Goal: Participate in discussion

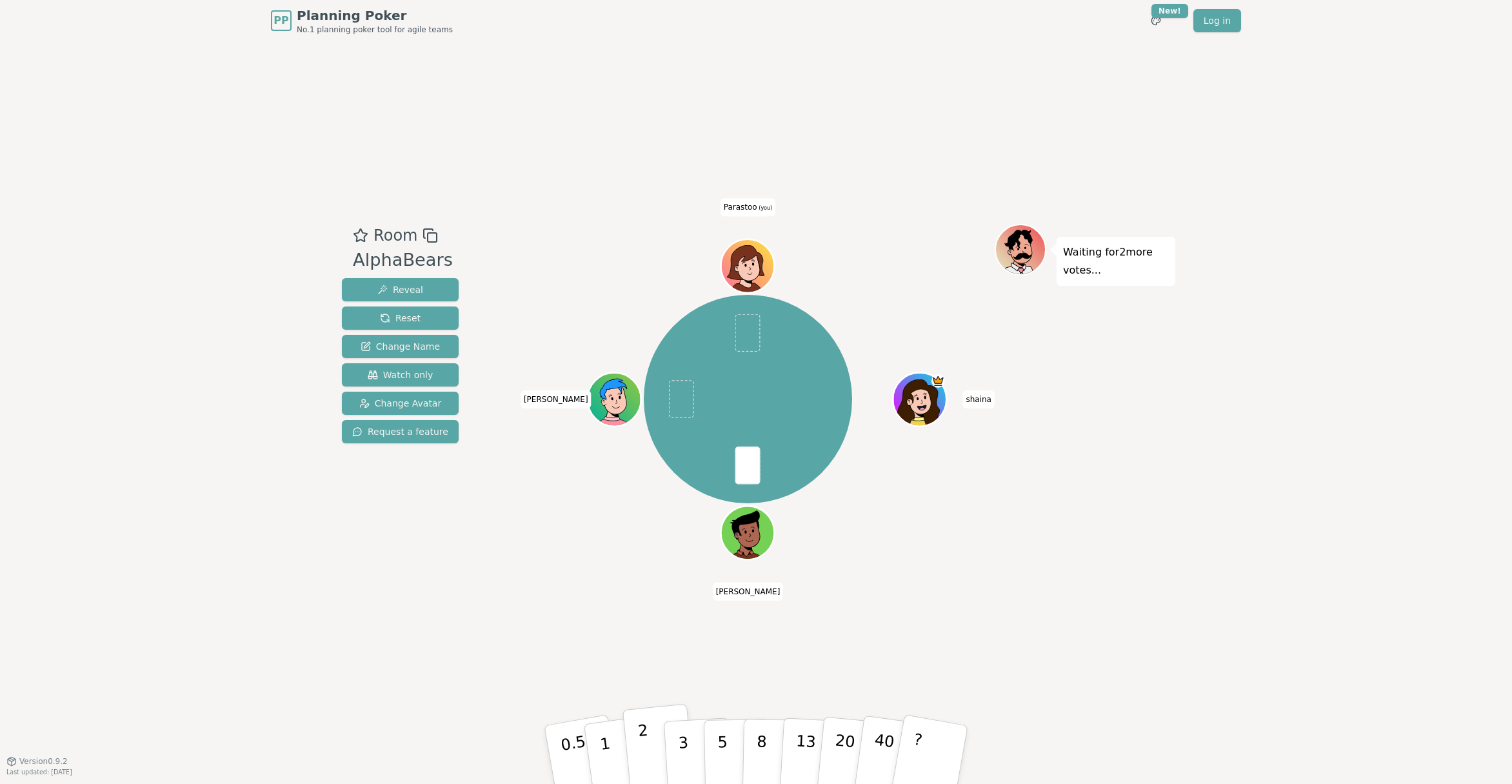
click at [655, 753] on button "2" at bounding box center [659, 755] width 73 height 102
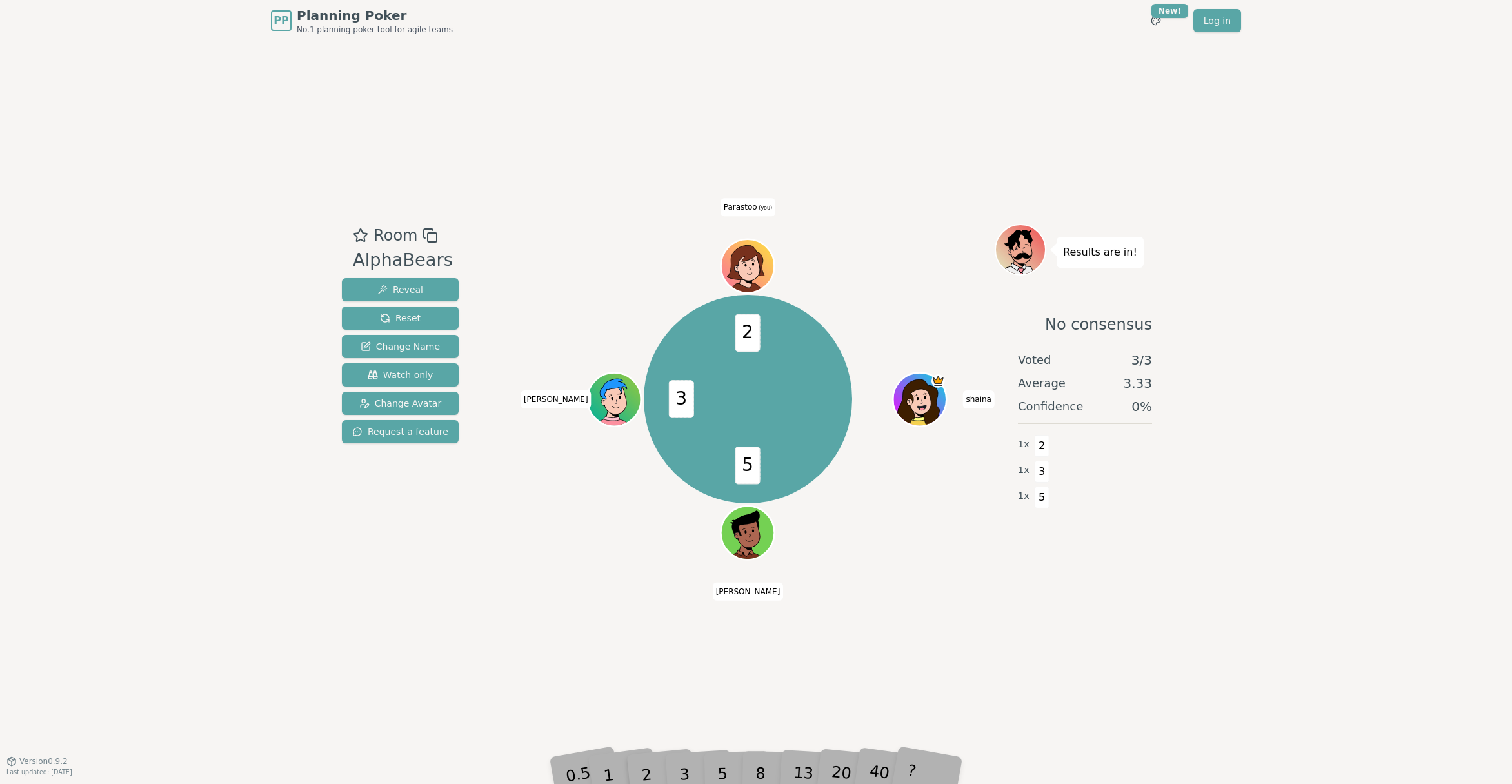
click at [693, 768] on div "3" at bounding box center [697, 754] width 41 height 47
click at [700, 706] on div "Room AlphaBears Reveal Reset Change Name Watch only Change Avatar Request a fea…" at bounding box center [756, 401] width 838 height 719
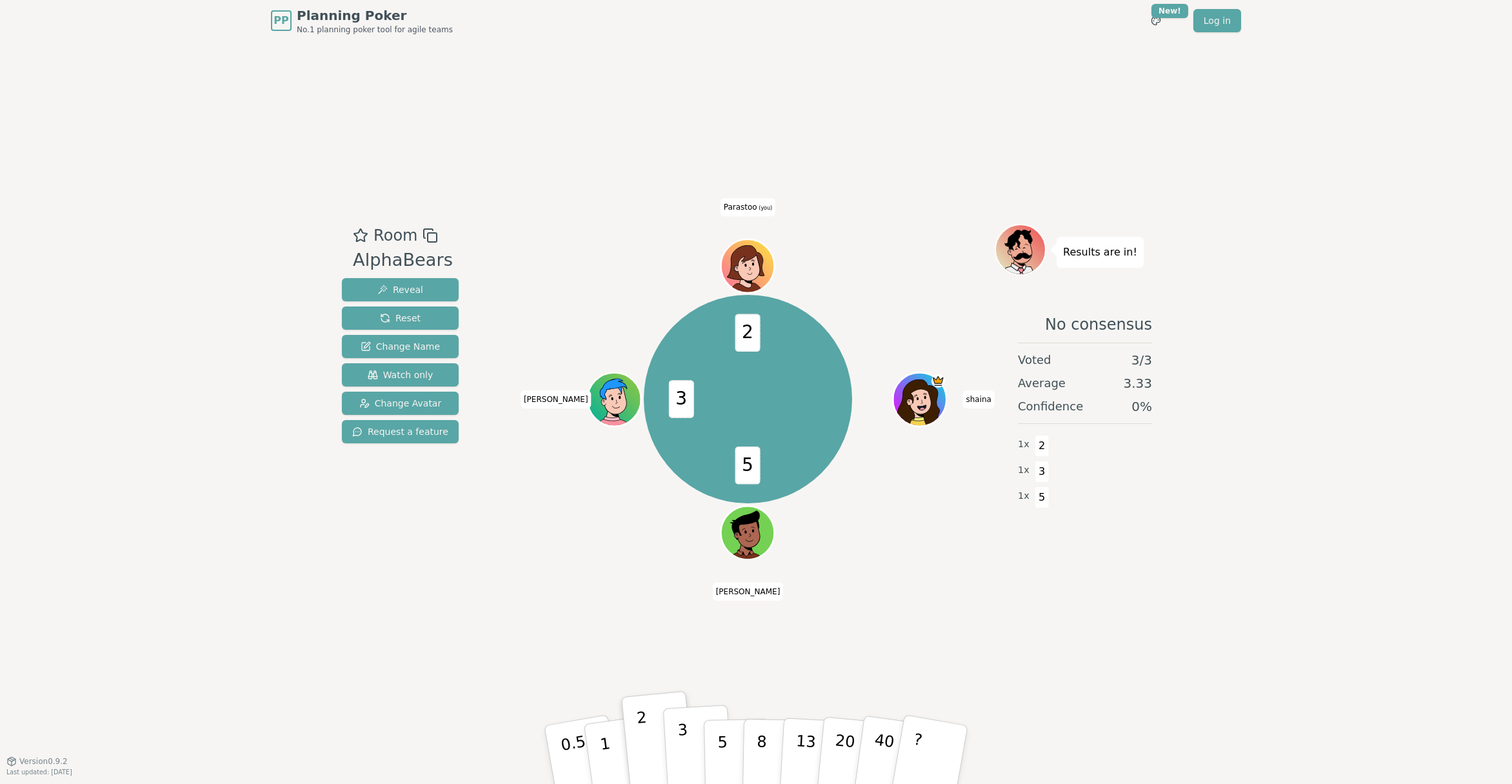
click at [685, 760] on p "3" at bounding box center [685, 755] width 15 height 70
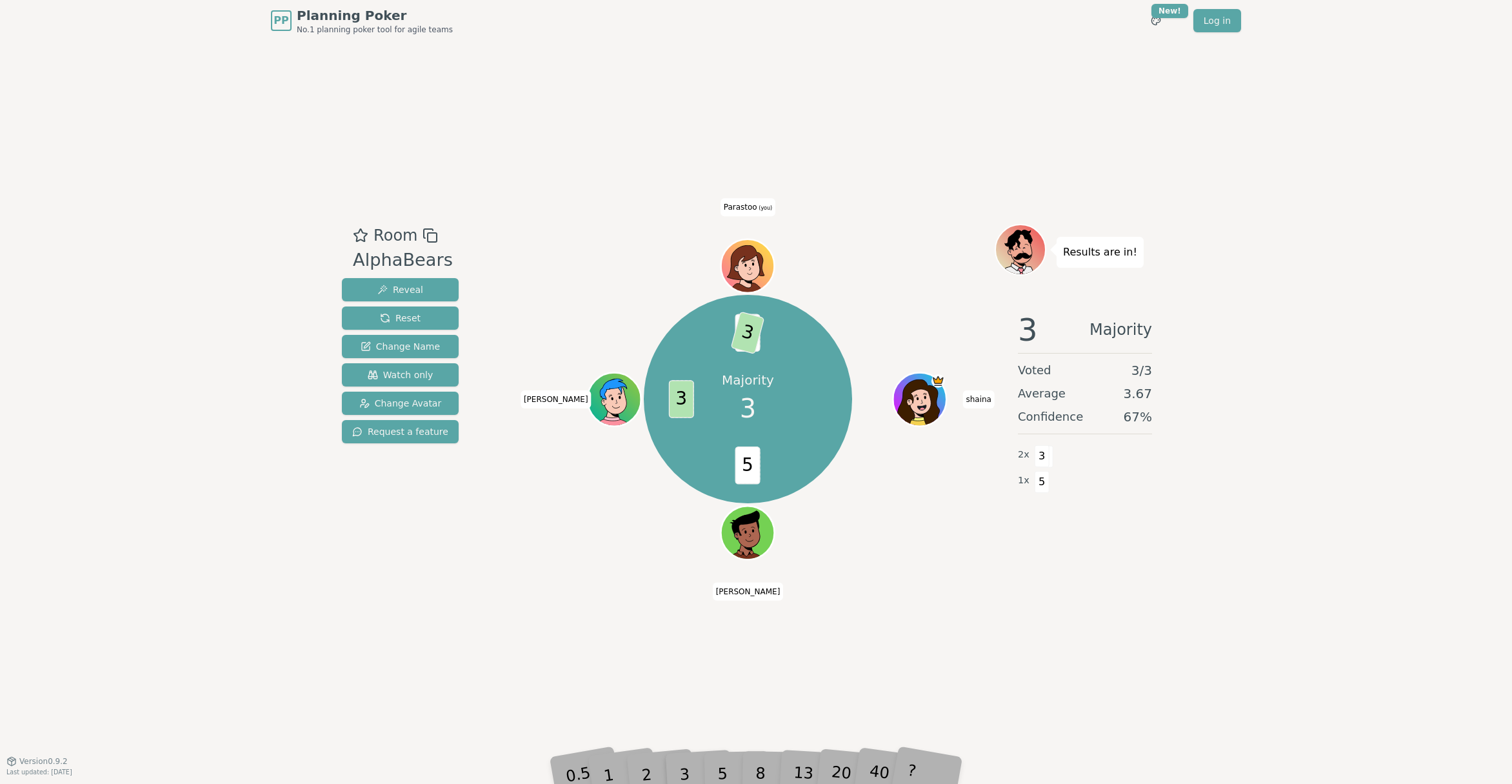
drag, startPoint x: 722, startPoint y: 589, endPoint x: 721, endPoint y: 599, distance: 10.0
click at [722, 589] on div "Room AlphaBears Reveal Reset Change Name Watch only Change Avatar Request a fea…" at bounding box center [756, 401] width 838 height 719
click at [725, 776] on div "5" at bounding box center [736, 754] width 39 height 46
click at [756, 666] on div "Room AlphaBears Reveal Reset Change Name Watch only Change Avatar Request a fea…" at bounding box center [756, 401] width 838 height 719
click at [640, 613] on div "Room AlphaBears Reveal Reset Change Name Watch only Change Avatar Request a fea…" at bounding box center [756, 401] width 838 height 719
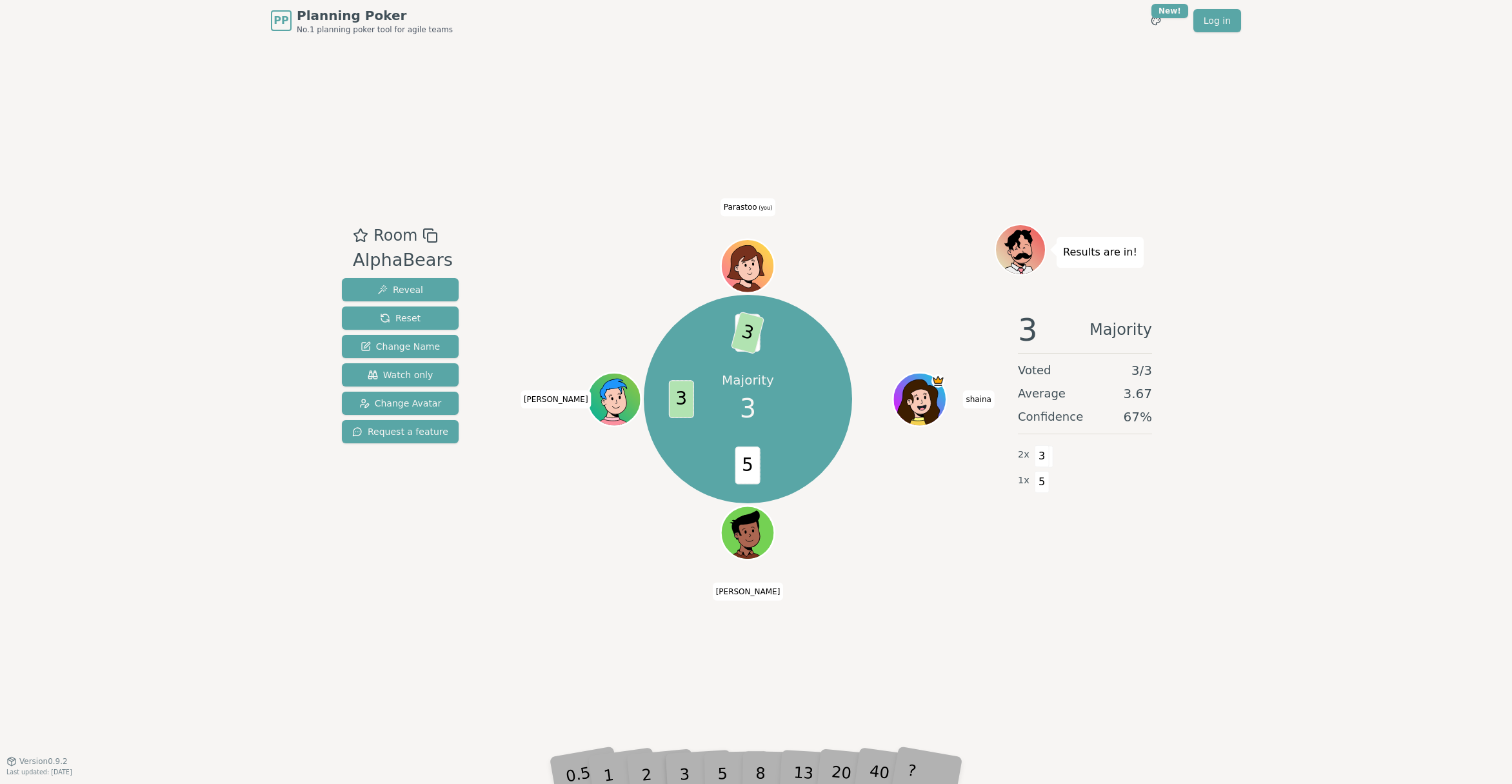
click at [728, 672] on div "Room AlphaBears Reveal Reset Change Name Watch only Change Avatar Request a fea…" at bounding box center [756, 401] width 838 height 719
click at [718, 774] on div "5" at bounding box center [736, 754] width 39 height 46
click at [721, 779] on div "PP Planning Poker No.1 planning poker tool for agile teams Toggle theme New! Lo…" at bounding box center [756, 392] width 1512 height 784
click at [716, 764] on div "3" at bounding box center [697, 754] width 41 height 47
click at [736, 757] on div "5" at bounding box center [736, 754] width 39 height 46
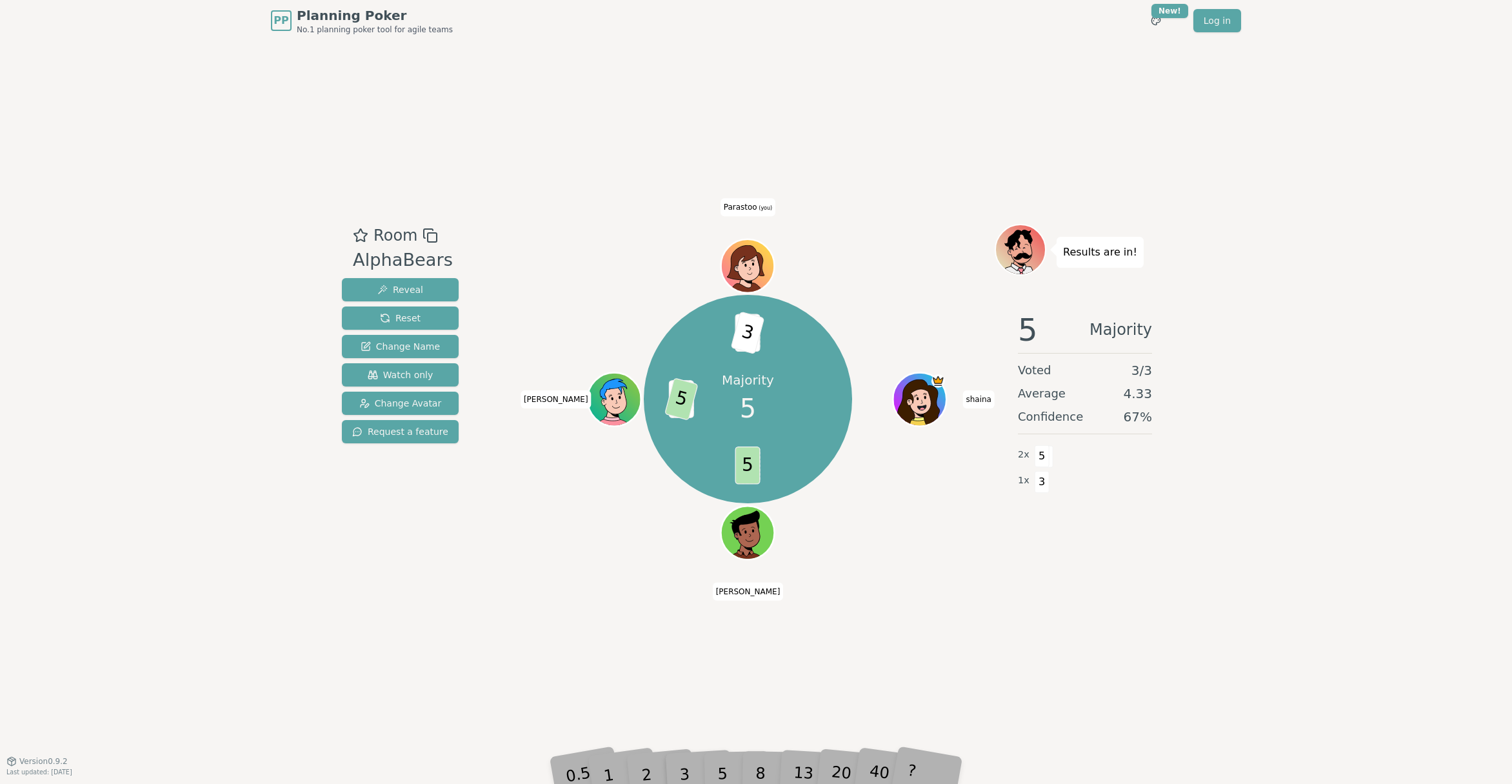
click at [736, 757] on div "5" at bounding box center [736, 754] width 39 height 46
click at [735, 757] on div "5" at bounding box center [736, 754] width 39 height 46
click at [716, 521] on div "Majority 5 5 3 5 2 3 shaina [PERSON_NAME] [PERSON_NAME] Parastoo (you)" at bounding box center [748, 399] width 493 height 305
click at [721, 764] on div "5" at bounding box center [736, 754] width 39 height 46
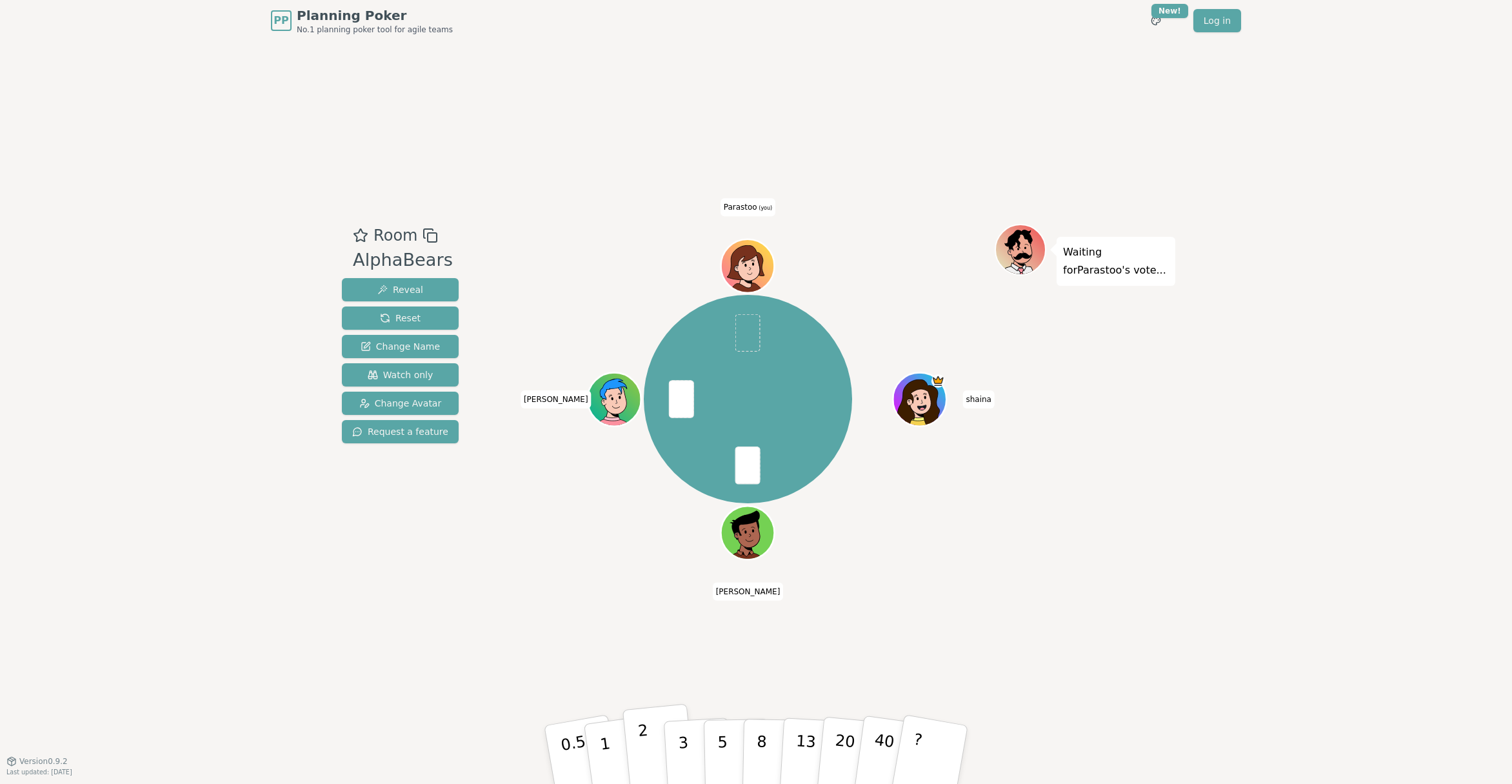
click at [649, 752] on button "2" at bounding box center [659, 755] width 73 height 102
click at [697, 748] on button "3" at bounding box center [698, 755] width 70 height 101
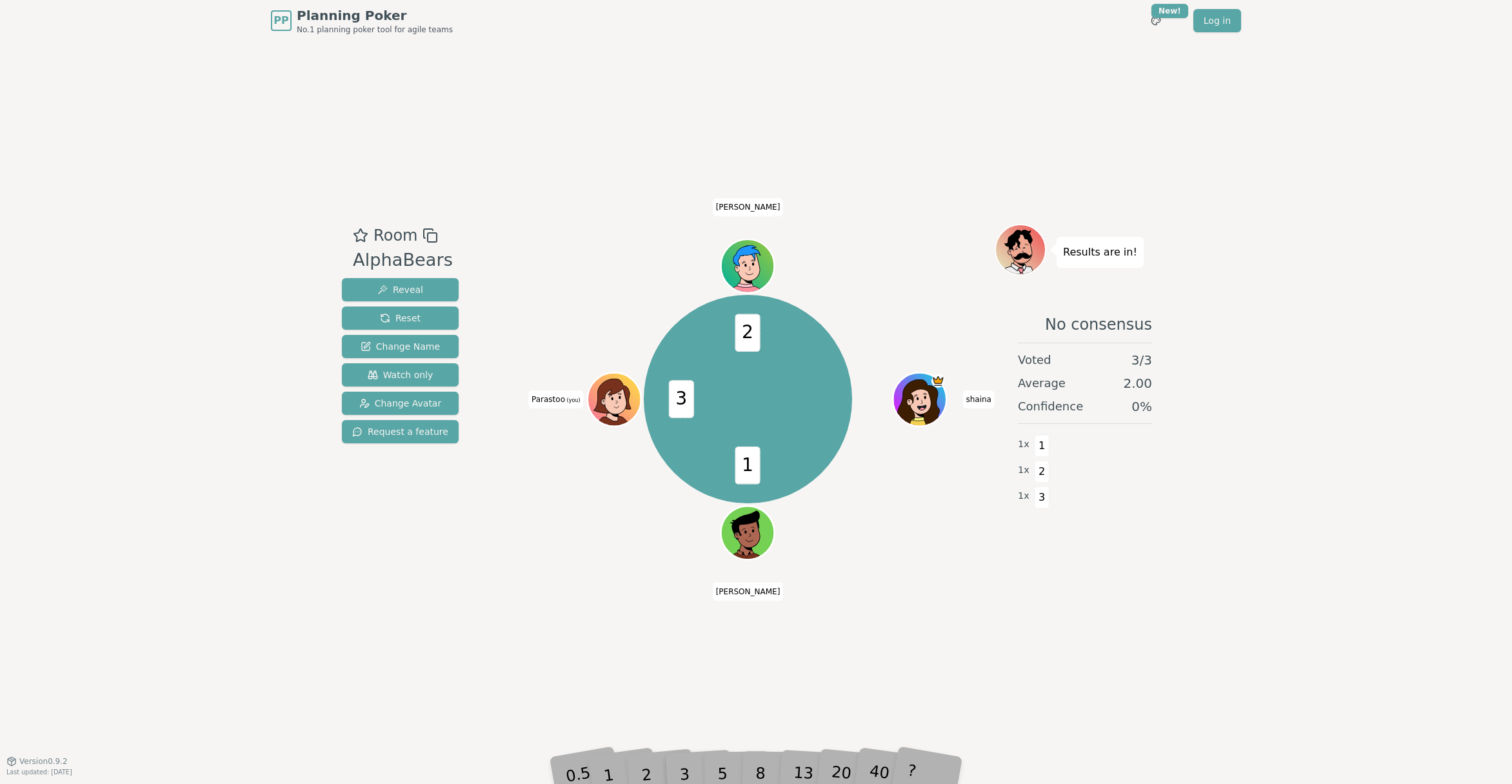
click at [649, 776] on div "2" at bounding box center [659, 754] width 43 height 48
click at [644, 767] on p "2" at bounding box center [645, 756] width 16 height 71
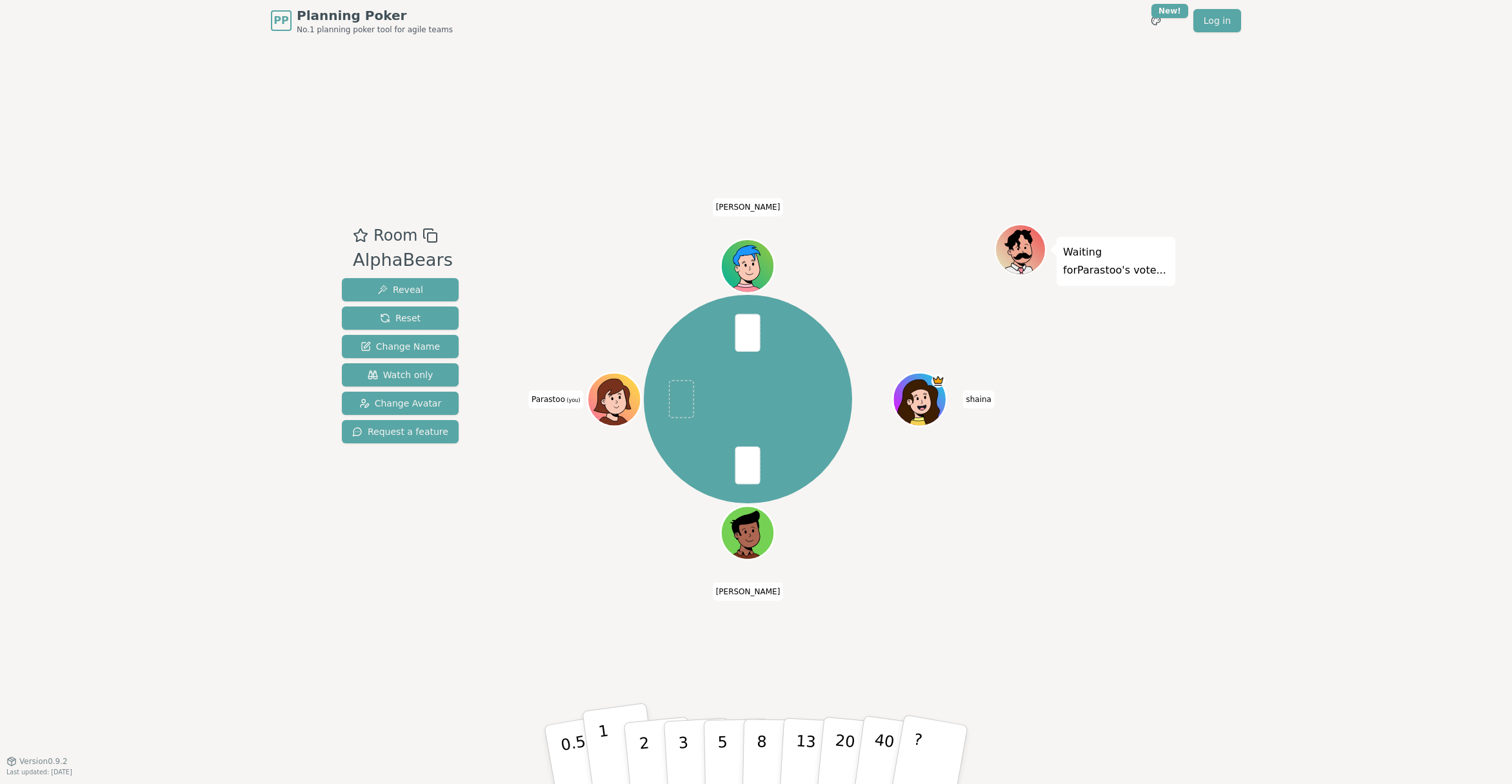
click at [602, 749] on p "1" at bounding box center [607, 756] width 19 height 70
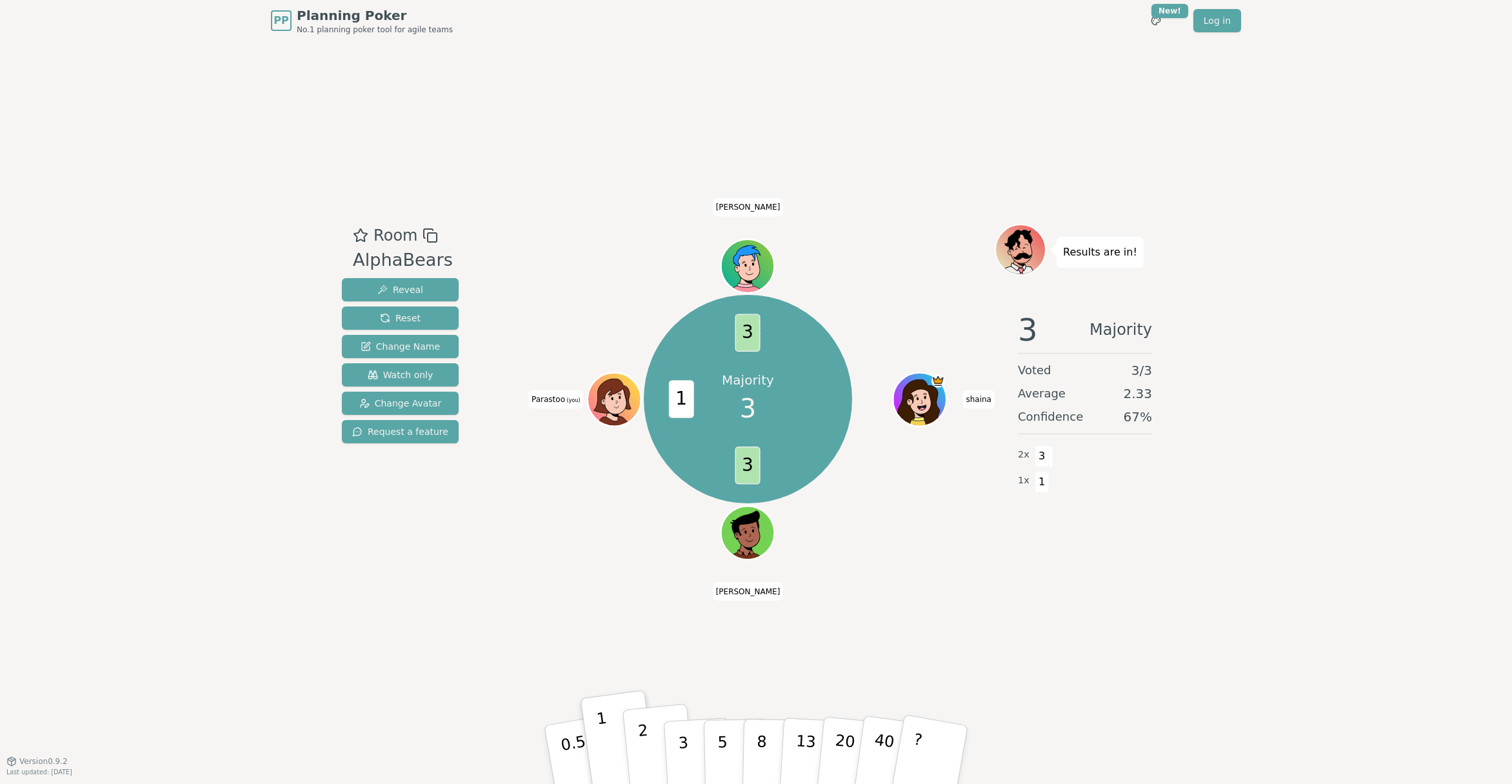
click at [648, 748] on p "2" at bounding box center [646, 756] width 16 height 70
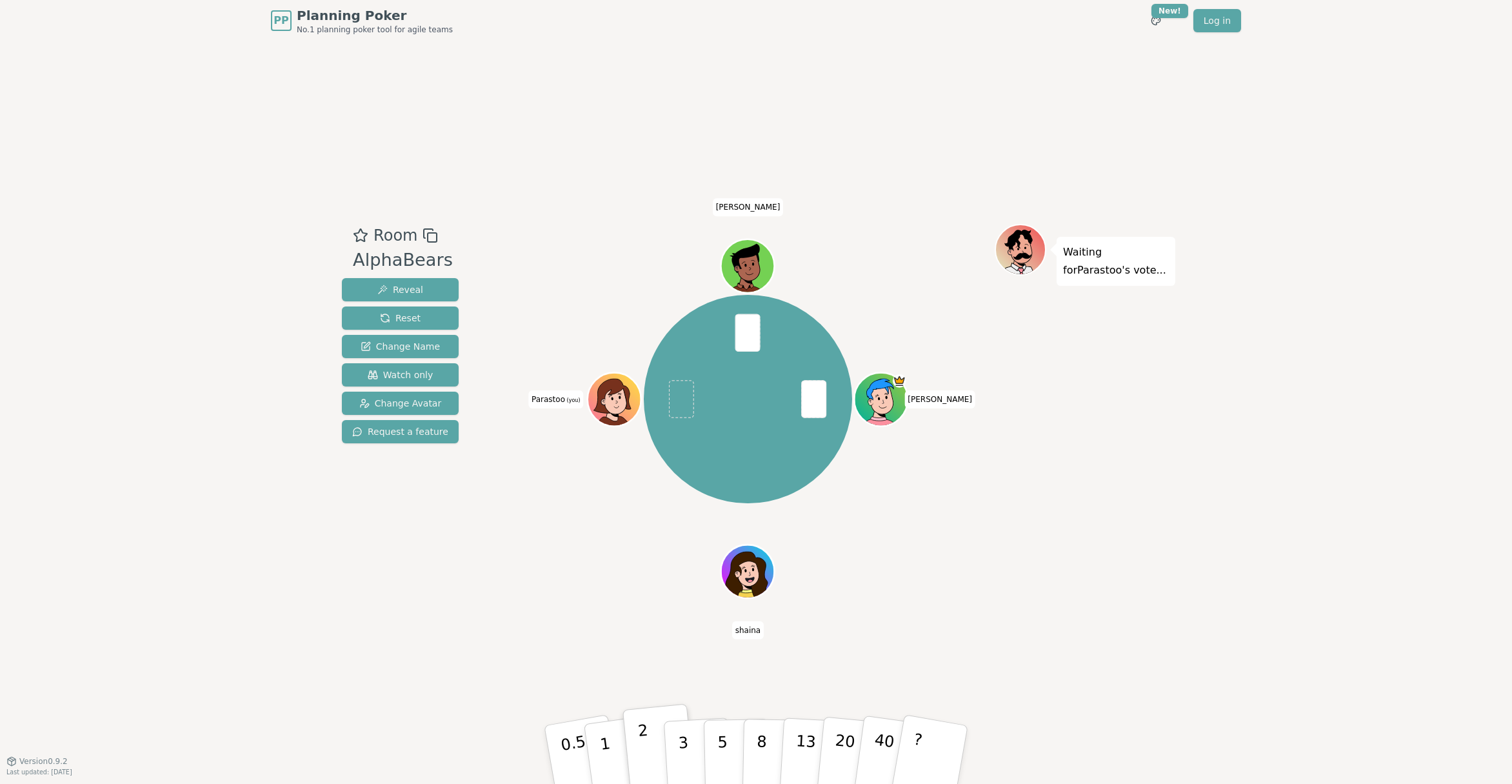
click at [650, 753] on button "2" at bounding box center [659, 755] width 73 height 102
